Goal: Task Accomplishment & Management: Use online tool/utility

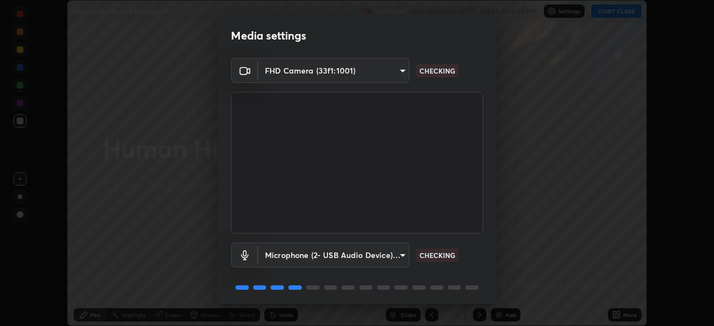
scroll to position [40, 0]
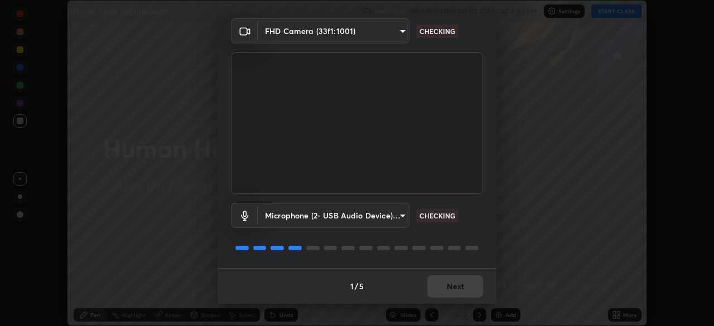
click at [459, 233] on div "Microphone (2- USB Audio Device) (0d8c:0014) 7be557aaaeb39a85da3ed3a1ecffb22538…" at bounding box center [357, 231] width 252 height 74
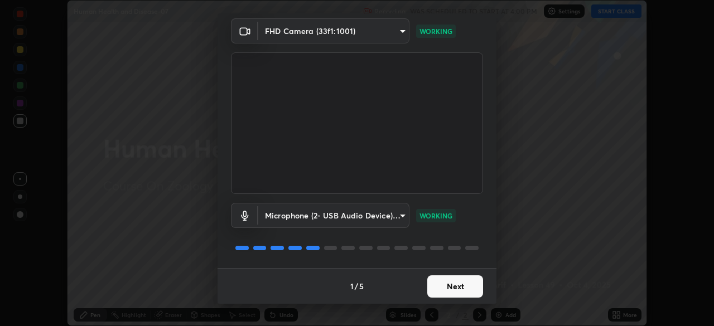
click at [466, 235] on div "Microphone (2- USB Audio Device) (0d8c:0014) 7be557aaaeb39a85da3ed3a1ecffb22538…" at bounding box center [357, 231] width 252 height 74
click at [459, 290] on button "Next" at bounding box center [455, 287] width 56 height 22
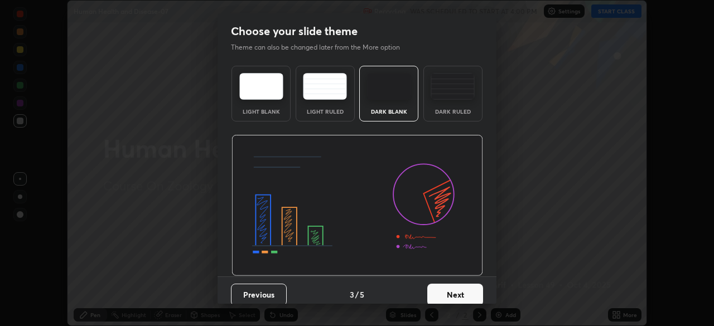
click at [467, 289] on button "Next" at bounding box center [455, 295] width 56 height 22
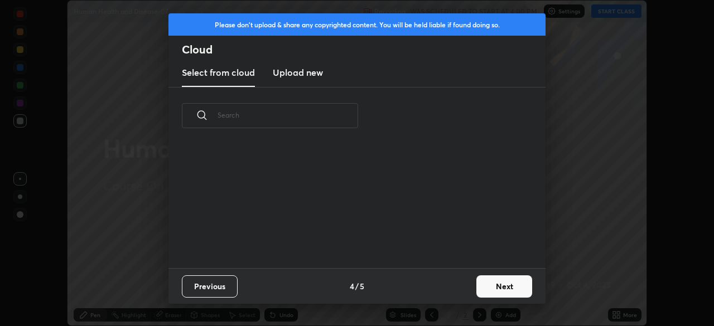
click at [476, 289] on button "Next" at bounding box center [504, 287] width 56 height 22
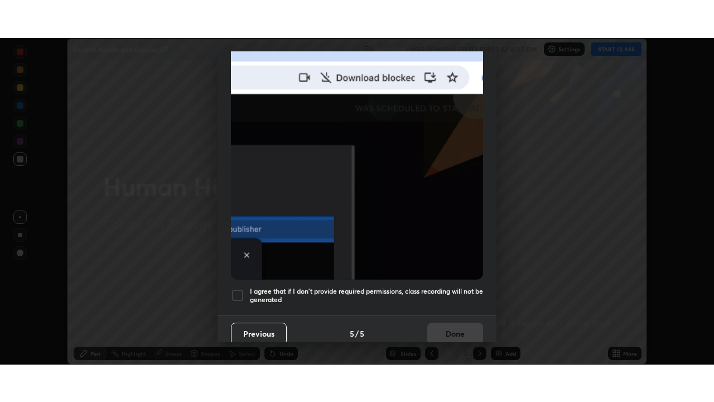
scroll to position [267, 0]
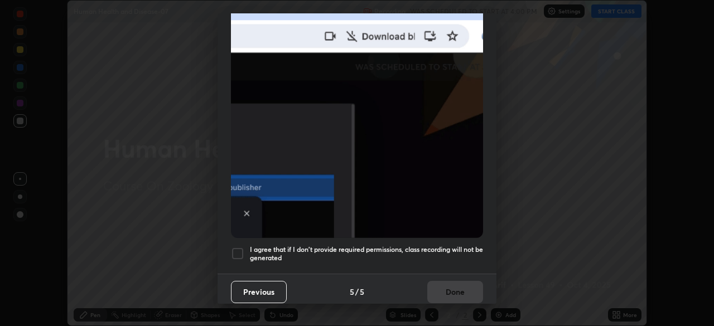
click at [459, 248] on h5 "I agree that if I don't provide required permissions, class recording will not …" at bounding box center [366, 253] width 233 height 17
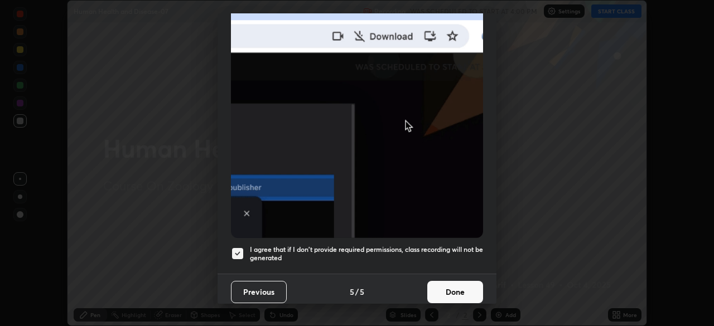
click at [469, 290] on button "Done" at bounding box center [455, 292] width 56 height 22
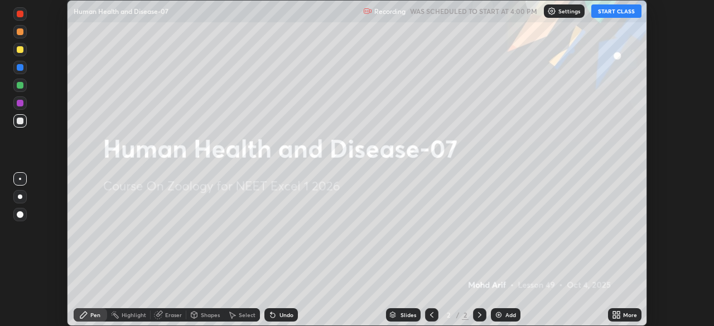
click at [633, 317] on div "More" at bounding box center [630, 315] width 14 height 6
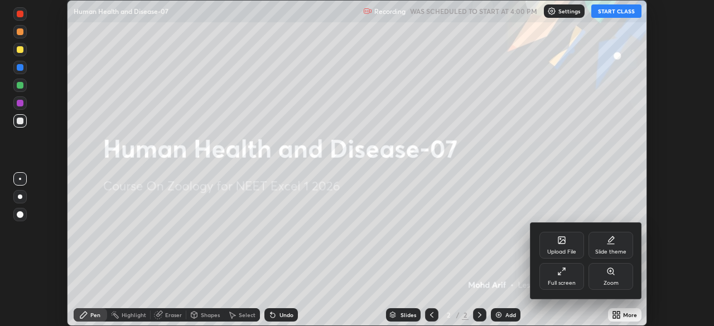
click at [574, 288] on div "Full screen" at bounding box center [562, 276] width 45 height 27
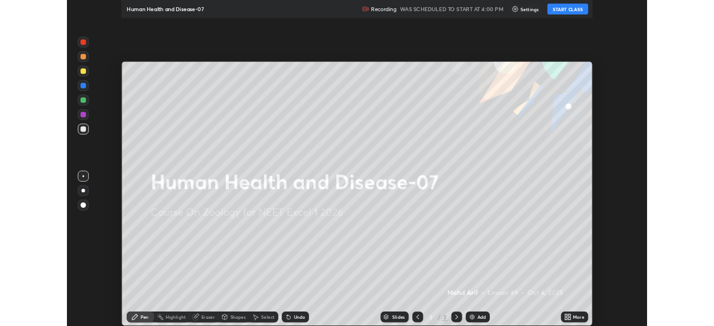
scroll to position [402, 714]
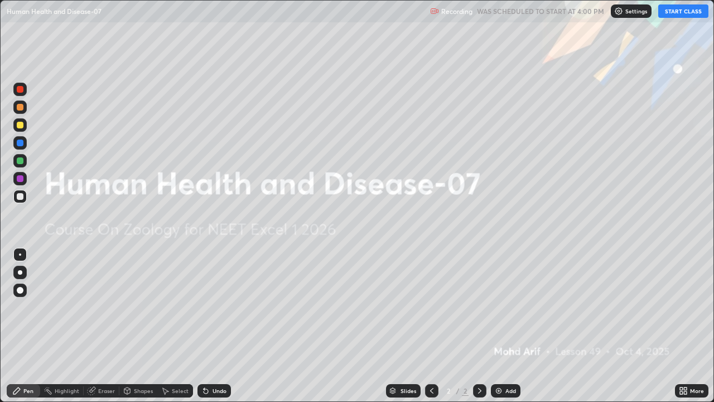
click at [682, 15] on button "START CLASS" at bounding box center [683, 10] width 50 height 13
click at [512, 326] on div "Add" at bounding box center [510, 391] width 11 height 6
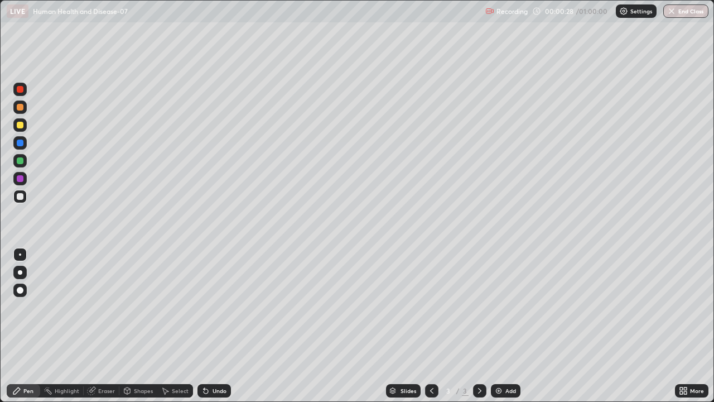
click at [20, 272] on div at bounding box center [20, 272] width 4 height 4
click at [22, 127] on div at bounding box center [20, 125] width 7 height 7
click at [18, 107] on div at bounding box center [20, 107] width 7 height 7
click at [20, 104] on div at bounding box center [20, 107] width 7 height 7
click at [22, 161] on div at bounding box center [20, 160] width 7 height 7
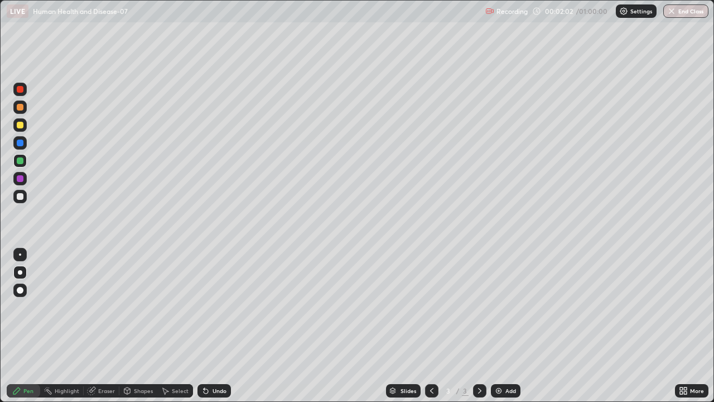
click at [21, 196] on div at bounding box center [20, 196] width 7 height 7
click at [25, 198] on div at bounding box center [19, 196] width 13 height 13
click at [20, 178] on div at bounding box center [20, 178] width 7 height 7
click at [25, 196] on div at bounding box center [19, 196] width 13 height 13
click at [20, 272] on div at bounding box center [20, 272] width 4 height 4
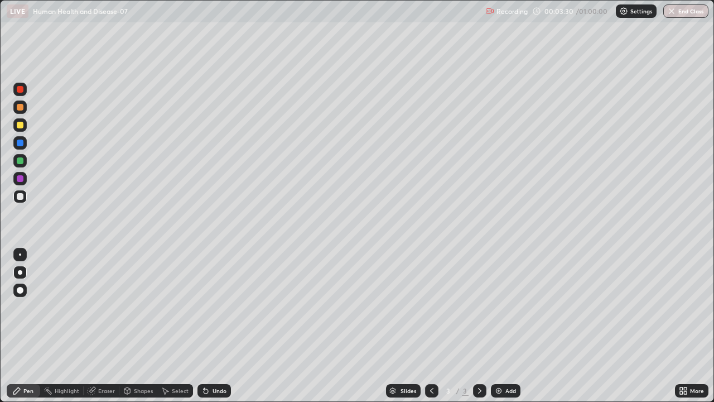
click at [21, 273] on div at bounding box center [20, 272] width 4 height 4
click at [21, 274] on div at bounding box center [19, 272] width 13 height 13
click at [20, 126] on div at bounding box center [20, 125] width 7 height 7
click at [24, 197] on div at bounding box center [19, 196] width 13 height 13
click at [22, 274] on div at bounding box center [19, 272] width 13 height 13
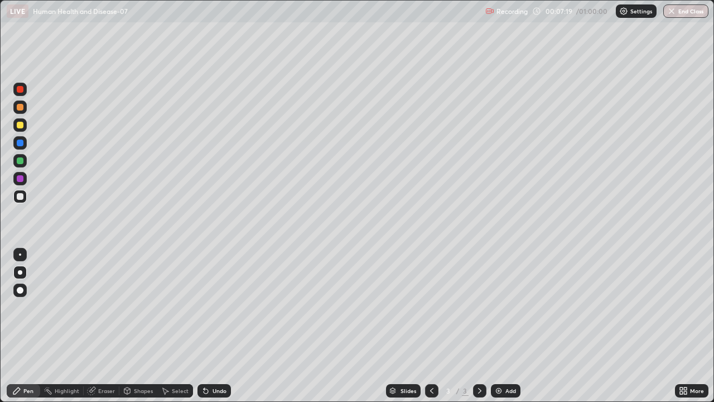
click at [22, 128] on div at bounding box center [20, 125] width 7 height 7
click at [21, 123] on div at bounding box center [20, 125] width 7 height 7
click at [22, 195] on div at bounding box center [20, 196] width 7 height 7
click at [20, 254] on div at bounding box center [20, 254] width 2 height 2
click at [502, 326] on img at bounding box center [498, 390] width 9 height 9
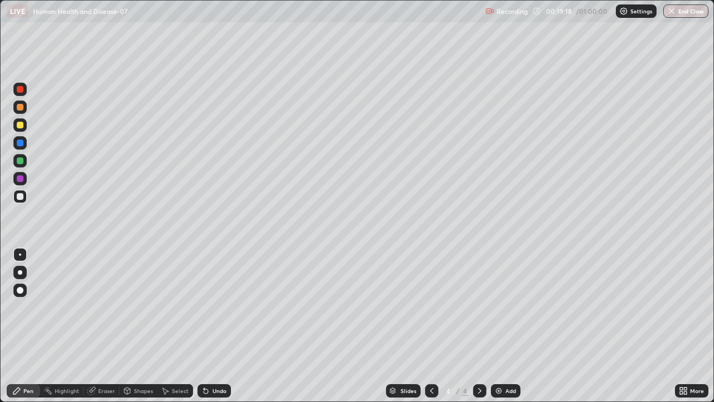
click at [107, 326] on div "Eraser" at bounding box center [106, 391] width 17 height 6
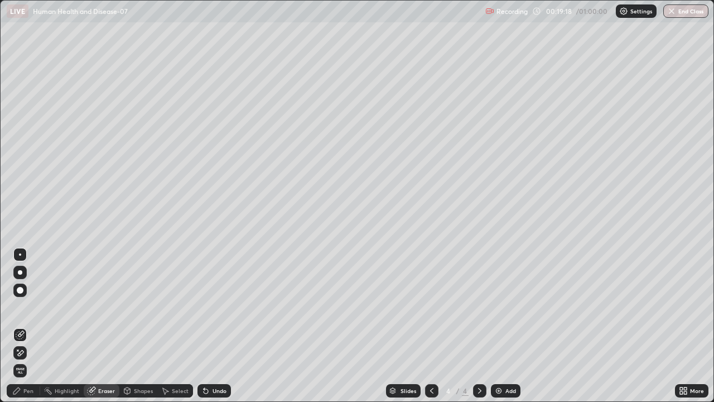
click at [24, 326] on icon at bounding box center [20, 352] width 9 height 9
click at [22, 326] on div "Pen" at bounding box center [23, 390] width 33 height 13
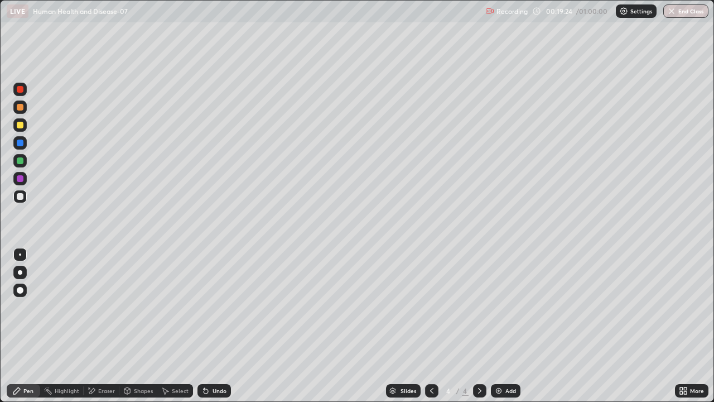
click at [23, 326] on div "Pen" at bounding box center [28, 391] width 10 height 6
click at [20, 272] on div at bounding box center [20, 272] width 4 height 4
click at [505, 326] on div "Add" at bounding box center [510, 391] width 11 height 6
click at [21, 272] on div at bounding box center [20, 272] width 4 height 4
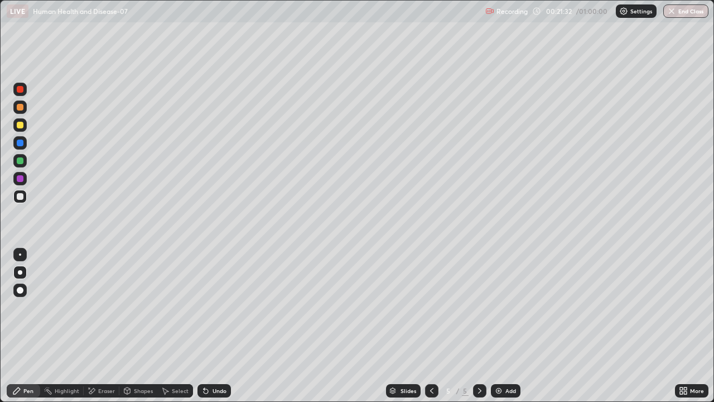
click at [21, 278] on div at bounding box center [19, 272] width 13 height 13
click at [20, 129] on div at bounding box center [19, 124] width 13 height 13
click at [22, 124] on div at bounding box center [20, 125] width 7 height 7
click at [20, 108] on div at bounding box center [20, 107] width 7 height 7
click at [21, 108] on div at bounding box center [20, 107] width 7 height 7
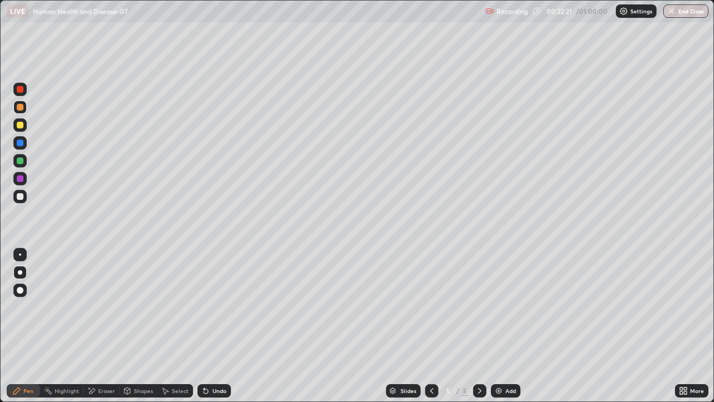
click at [22, 194] on div at bounding box center [20, 196] width 7 height 7
click at [20, 127] on div at bounding box center [20, 125] width 7 height 7
click at [219, 326] on div "Undo" at bounding box center [220, 391] width 14 height 6
click at [220, 326] on div "Undo" at bounding box center [220, 391] width 14 height 6
click at [22, 143] on div at bounding box center [20, 142] width 7 height 7
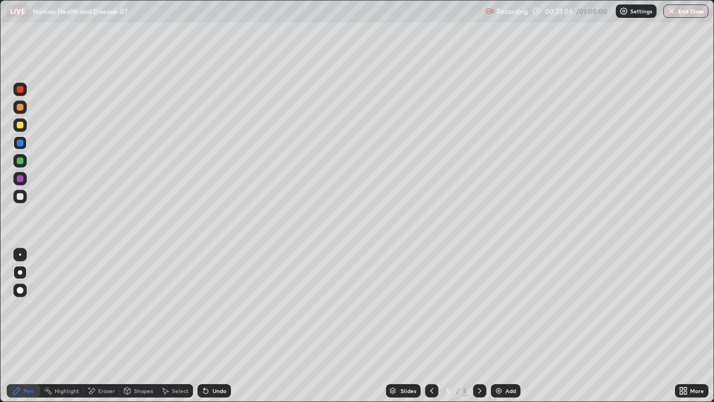
click at [20, 108] on div at bounding box center [20, 107] width 7 height 7
click at [500, 326] on img at bounding box center [498, 390] width 9 height 9
click at [20, 125] on div at bounding box center [20, 125] width 7 height 7
click at [21, 181] on div at bounding box center [20, 178] width 7 height 7
click at [26, 199] on div at bounding box center [19, 196] width 13 height 13
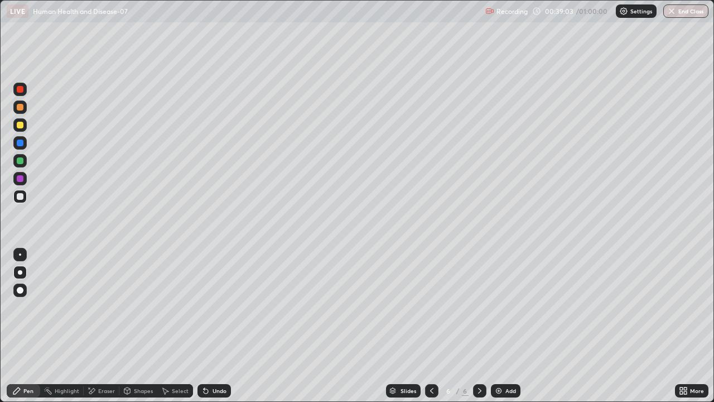
click at [19, 126] on div at bounding box center [20, 125] width 7 height 7
click at [18, 163] on div at bounding box center [20, 160] width 7 height 7
click at [24, 197] on div at bounding box center [19, 196] width 13 height 13
click at [224, 326] on div "Undo" at bounding box center [220, 391] width 14 height 6
click at [226, 326] on div "Undo" at bounding box center [214, 390] width 33 height 13
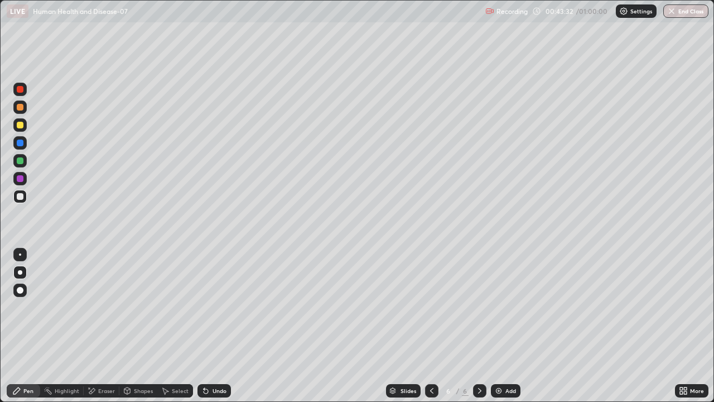
click at [226, 326] on div "Undo" at bounding box center [214, 390] width 33 height 13
click at [225, 326] on div "Undo" at bounding box center [220, 391] width 14 height 6
click at [22, 125] on div at bounding box center [20, 125] width 7 height 7
click at [696, 13] on button "End Class" at bounding box center [685, 10] width 45 height 13
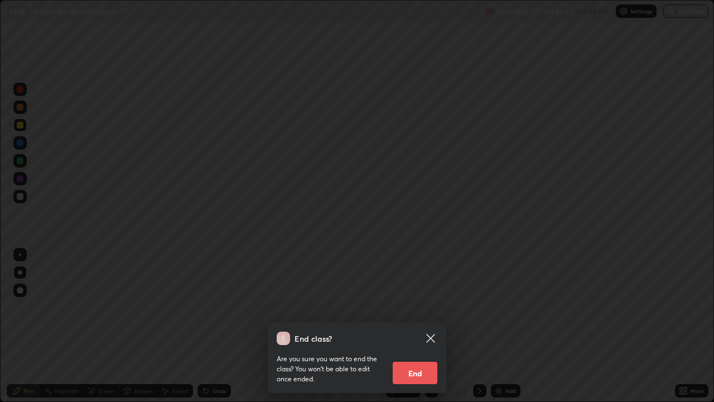
click at [421, 326] on button "End" at bounding box center [415, 373] width 45 height 22
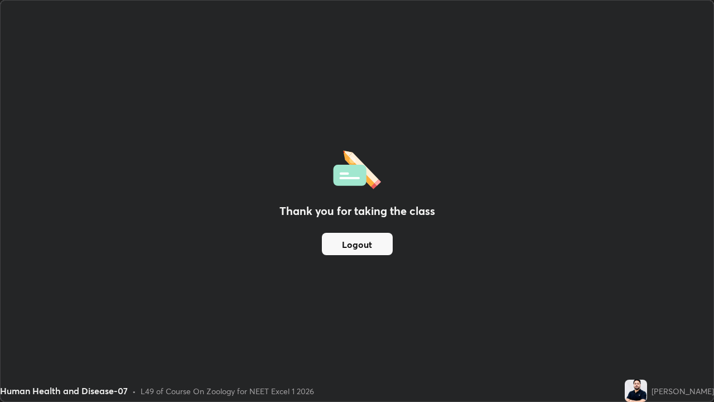
click at [417, 326] on div at bounding box center [357, 201] width 714 height 402
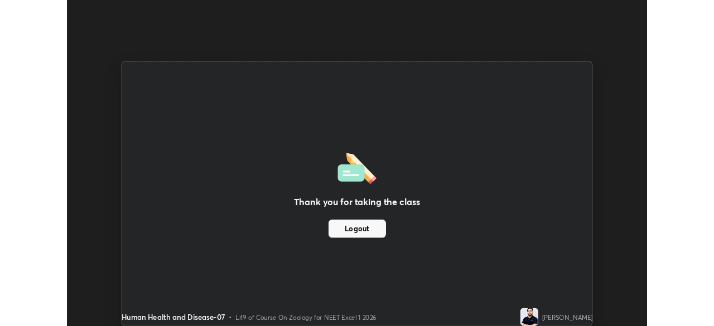
scroll to position [55467, 55079]
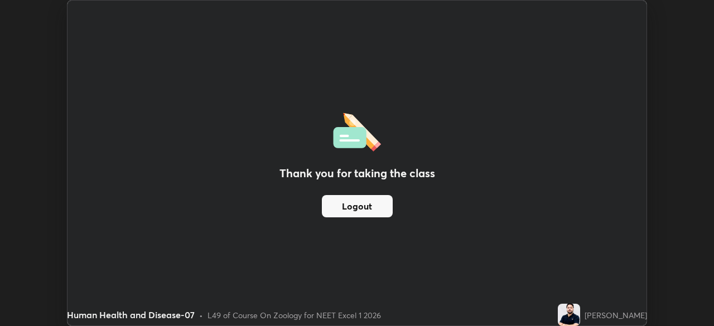
click at [378, 212] on button "Logout" at bounding box center [357, 206] width 71 height 22
